Goal: Check status: Check status

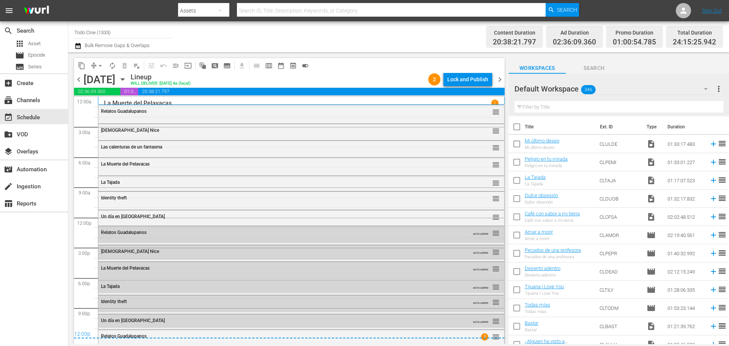
click at [78, 81] on span "chevron_left" at bounding box center [78, 79] width 9 height 9
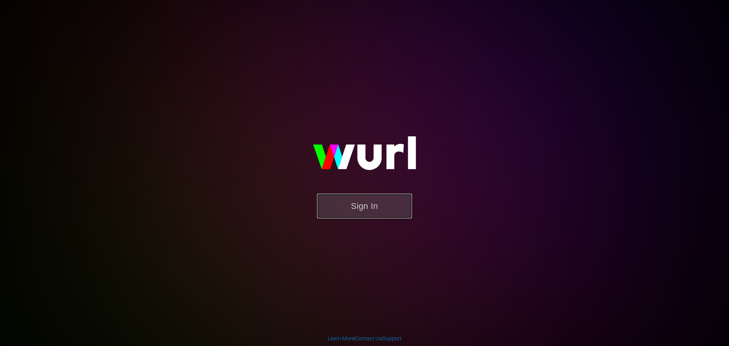
click at [386, 210] on button "Sign In" at bounding box center [364, 206] width 95 height 25
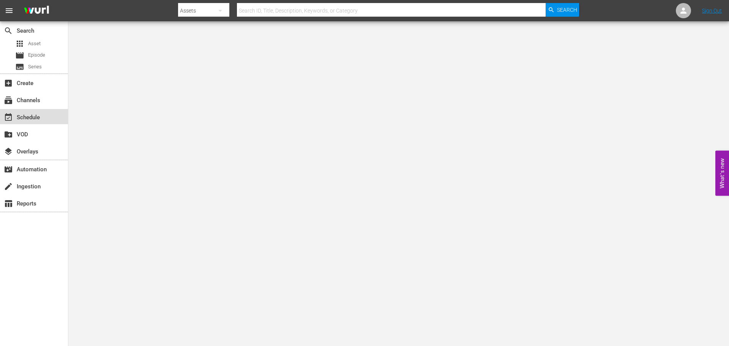
click at [35, 113] on div "event_available Schedule" at bounding box center [21, 116] width 43 height 7
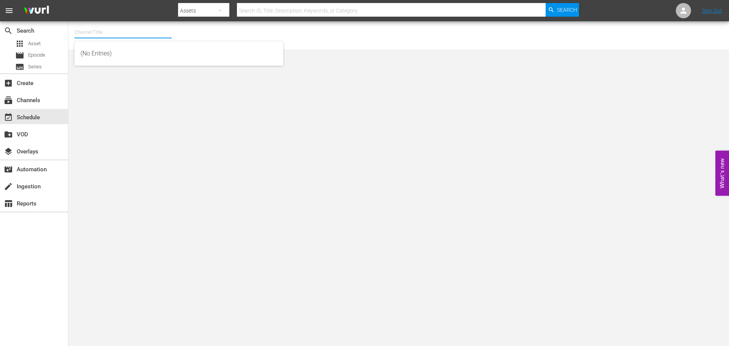
click at [142, 37] on input "text" at bounding box center [122, 32] width 97 height 18
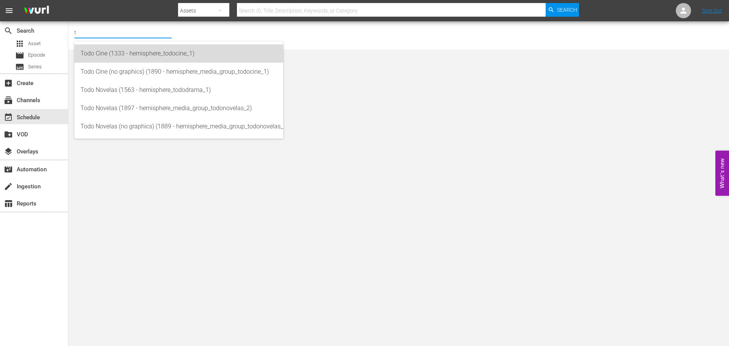
click at [120, 58] on div "Todo Cine (1333 - hemisphere_todocine_1)" at bounding box center [178, 53] width 197 height 18
type input "Todo Cine (1333 - hemisphere_todocine_1)"
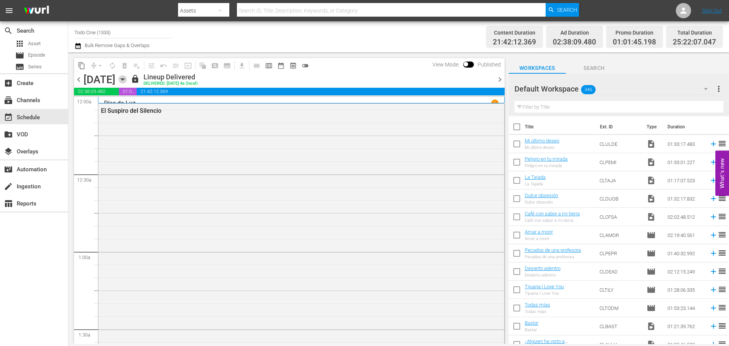
click at [127, 78] on icon "button" at bounding box center [122, 79] width 8 height 8
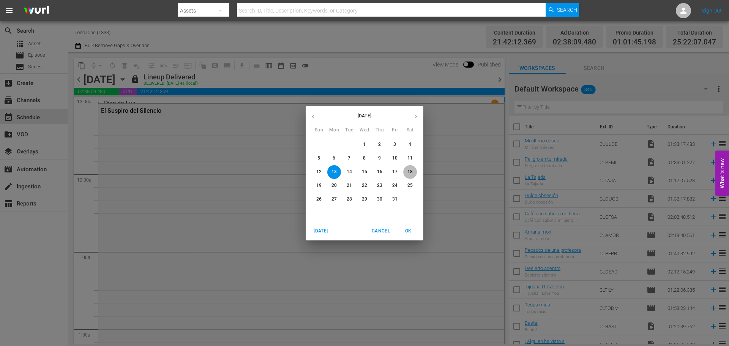
click at [411, 170] on p "18" at bounding box center [409, 172] width 5 height 6
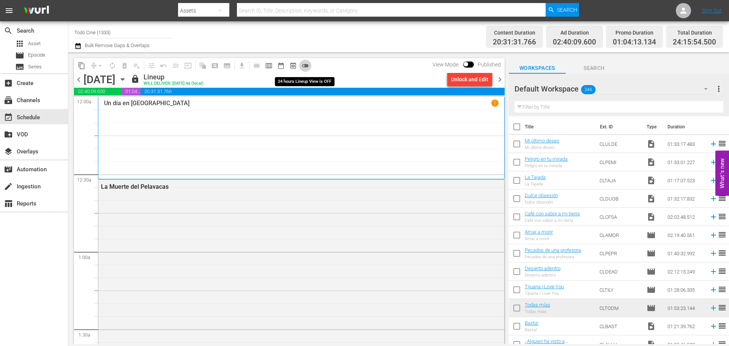
click at [306, 66] on span "toggle_off" at bounding box center [305, 66] width 8 height 8
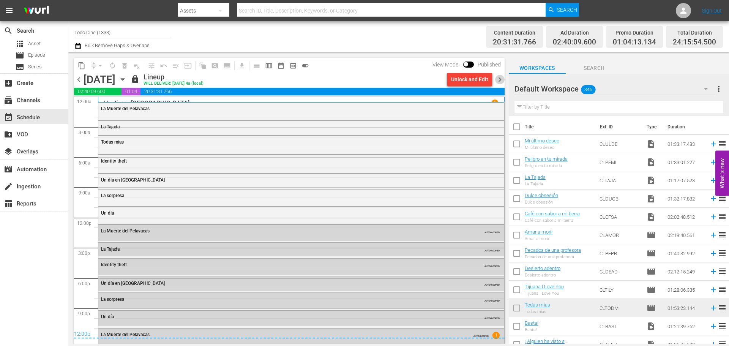
click at [497, 80] on span "chevron_right" at bounding box center [499, 79] width 9 height 9
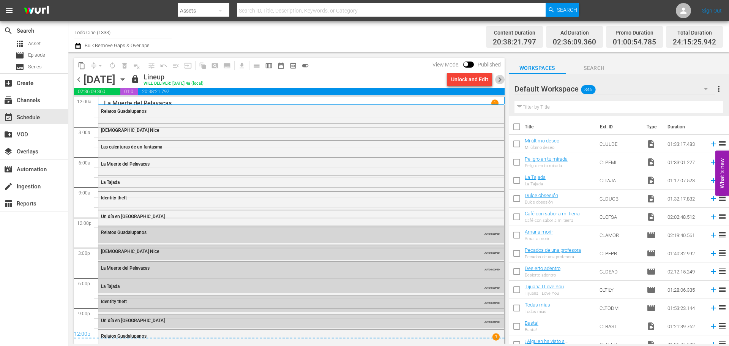
click at [498, 81] on span "chevron_right" at bounding box center [499, 79] width 9 height 9
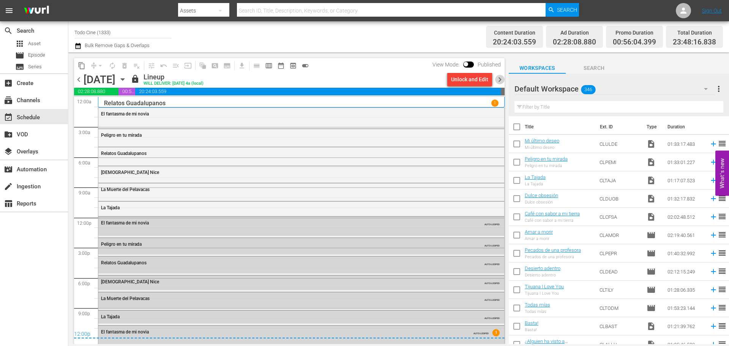
click at [498, 81] on span "chevron_right" at bounding box center [499, 79] width 9 height 9
